Goal: Task Accomplishment & Management: Use online tool/utility

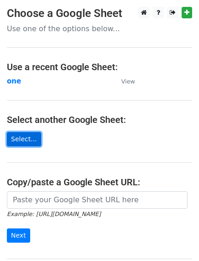
click at [26, 135] on link "Select..." at bounding box center [24, 139] width 34 height 14
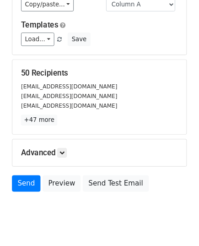
scroll to position [130, 0]
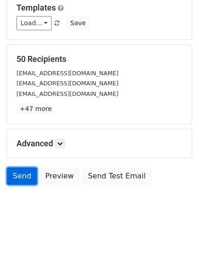
click at [16, 176] on link "Send" at bounding box center [22, 175] width 30 height 17
click at [15, 178] on link "Send" at bounding box center [22, 175] width 30 height 17
